Goal: Understand process/instructions: Learn about a topic

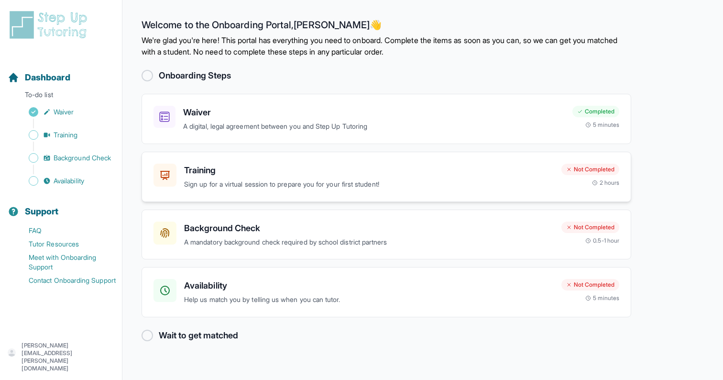
click at [422, 169] on h3 "Training" at bounding box center [369, 170] width 370 height 13
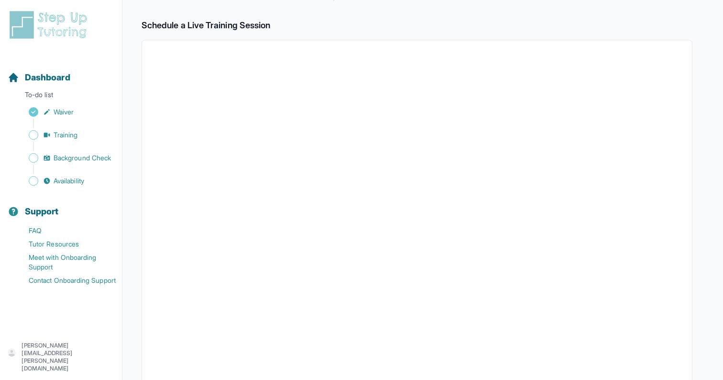
scroll to position [149, 0]
click at [38, 76] on span "Dashboard" at bounding box center [47, 77] width 45 height 13
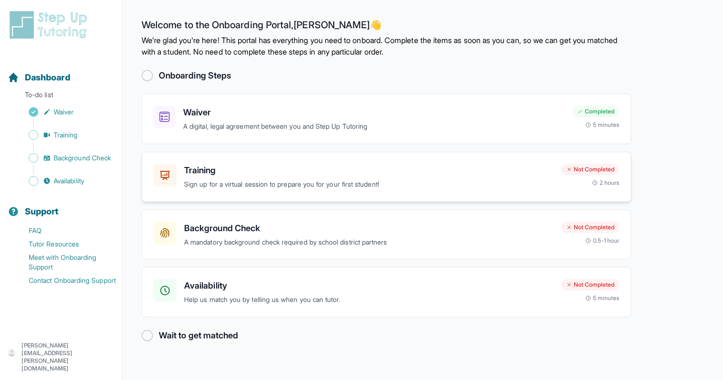
click at [515, 168] on h3 "Training" at bounding box center [369, 170] width 370 height 13
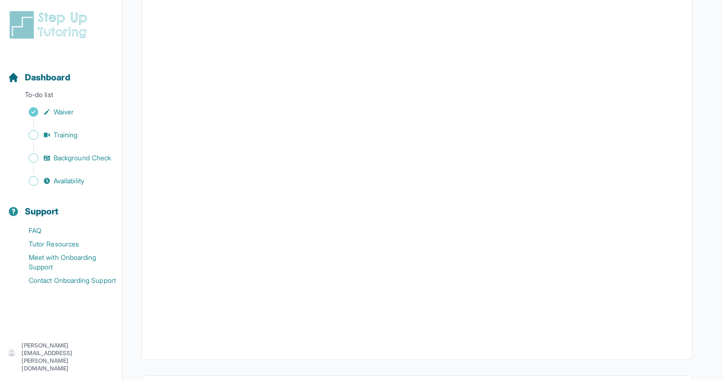
scroll to position [234, 0]
click at [36, 131] on span "Sidebar" at bounding box center [34, 135] width 10 height 10
click at [65, 131] on span "Training" at bounding box center [66, 135] width 24 height 10
click at [86, 158] on span "Background Check" at bounding box center [82, 158] width 57 height 10
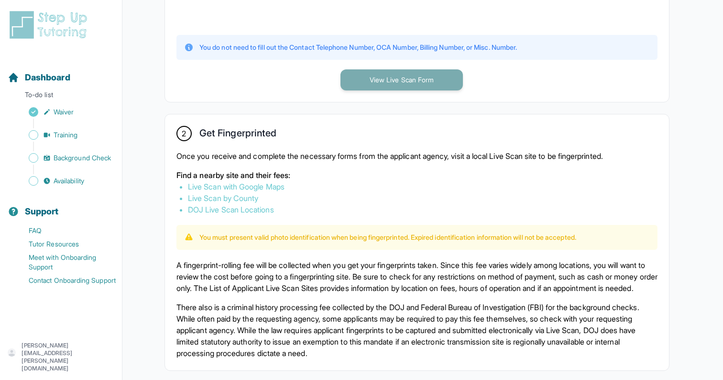
scroll to position [431, 0]
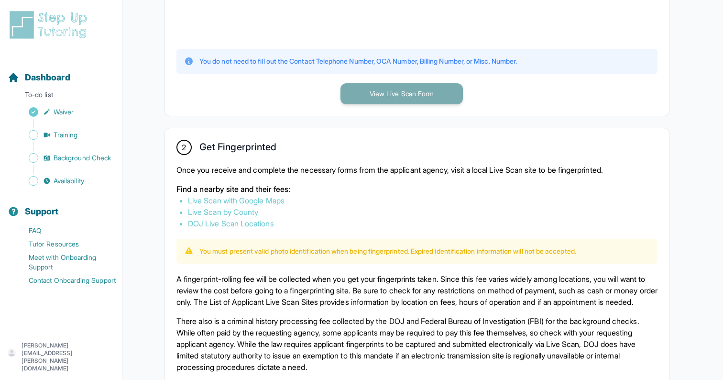
click at [406, 93] on button "View Live Scan Form" at bounding box center [401, 93] width 122 height 21
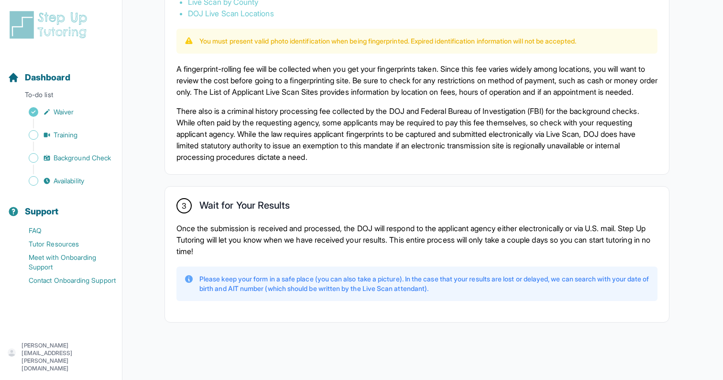
scroll to position [653, 0]
click at [83, 178] on span "Availability" at bounding box center [69, 181] width 31 height 10
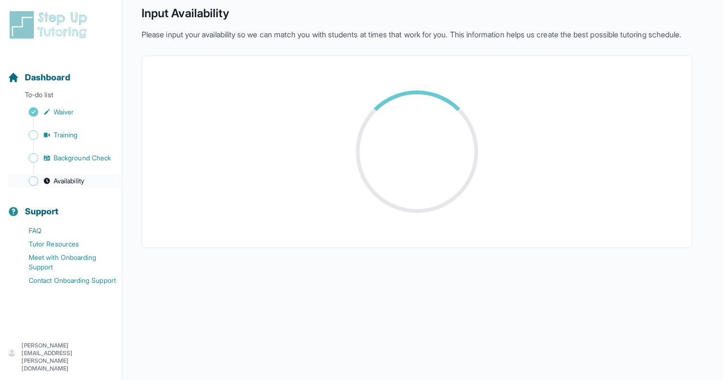
scroll to position [38, 0]
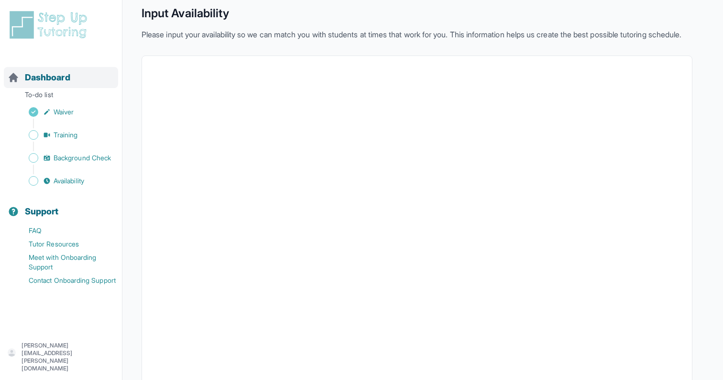
click at [76, 73] on div "Dashboard" at bounding box center [61, 77] width 114 height 21
click at [66, 76] on span "Dashboard" at bounding box center [47, 77] width 45 height 13
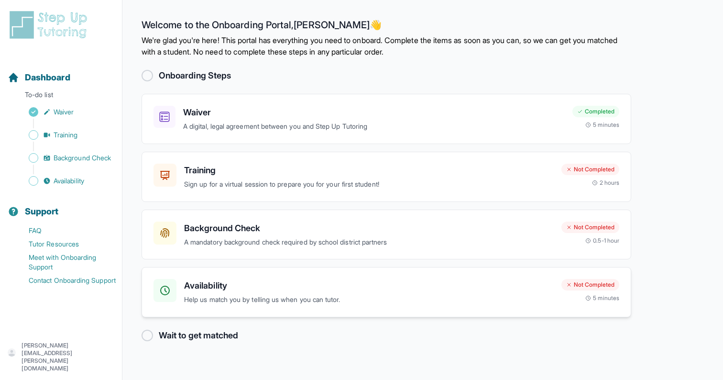
click at [367, 290] on h3 "Availability" at bounding box center [369, 285] width 370 height 13
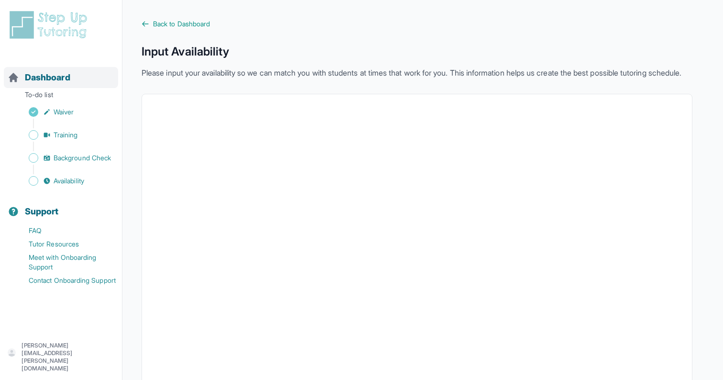
click at [68, 76] on span "Dashboard" at bounding box center [47, 77] width 45 height 13
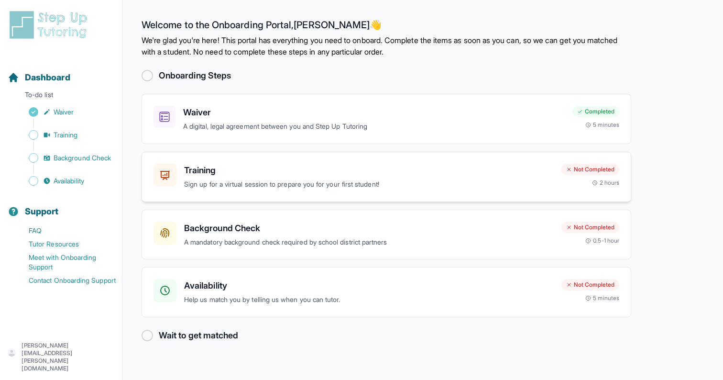
click at [197, 171] on h3 "Training" at bounding box center [369, 170] width 370 height 13
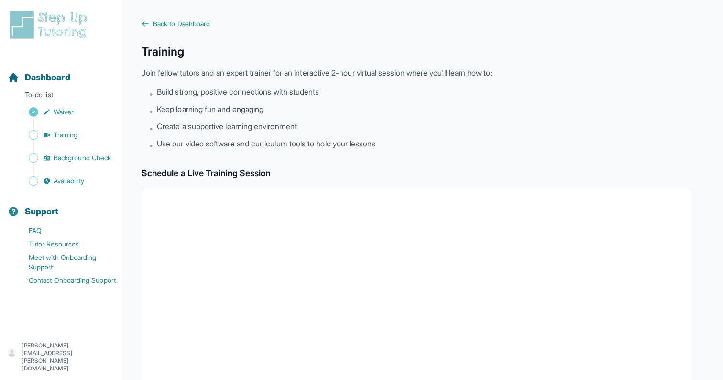
scroll to position [294, 0]
